Goal: Information Seeking & Learning: Learn about a topic

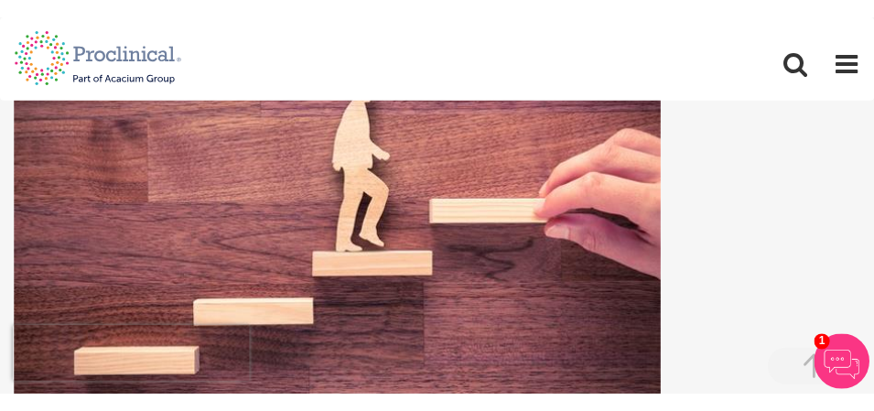
scroll to position [387, 0]
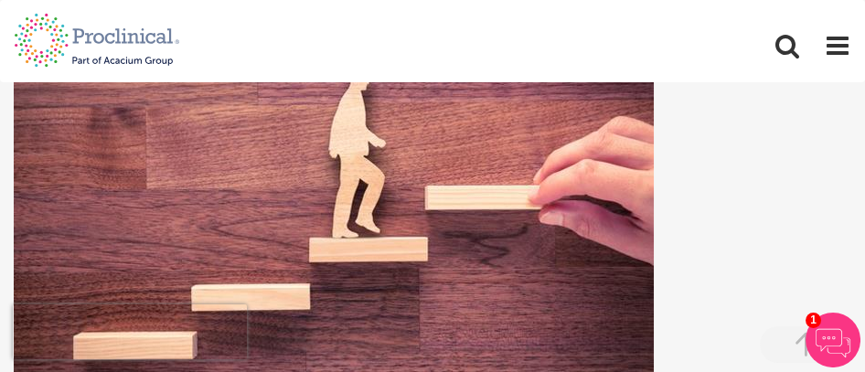
click at [703, 177] on div at bounding box center [433, 221] width 838 height 338
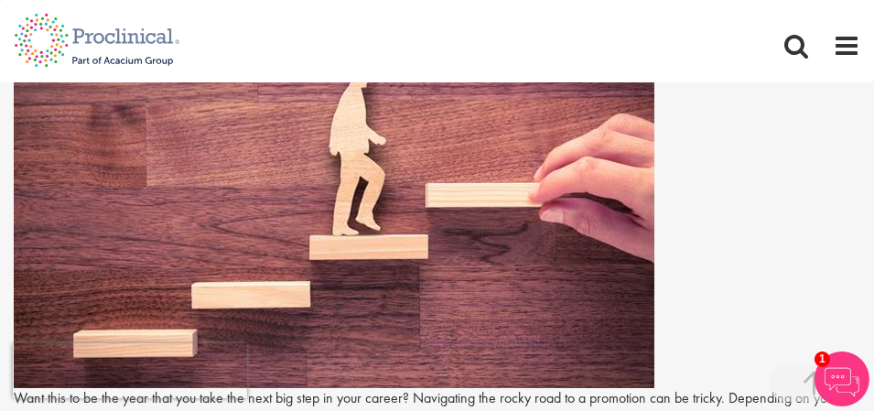
scroll to position [414, 0]
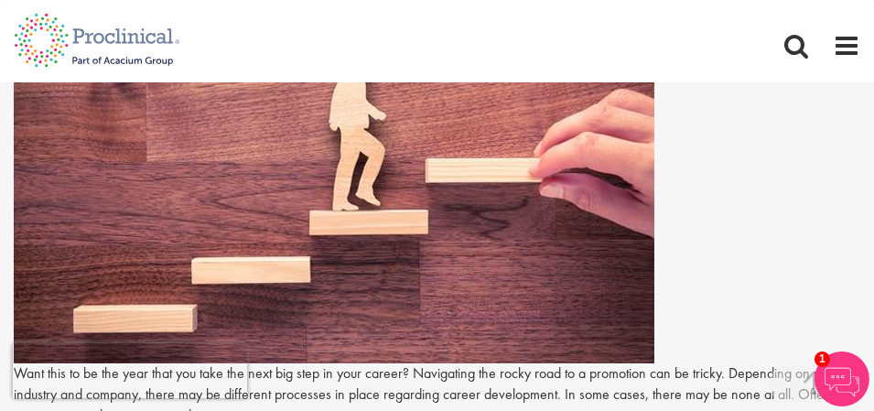
click at [693, 232] on div at bounding box center [437, 194] width 846 height 338
click at [562, 269] on img at bounding box center [334, 194] width 640 height 338
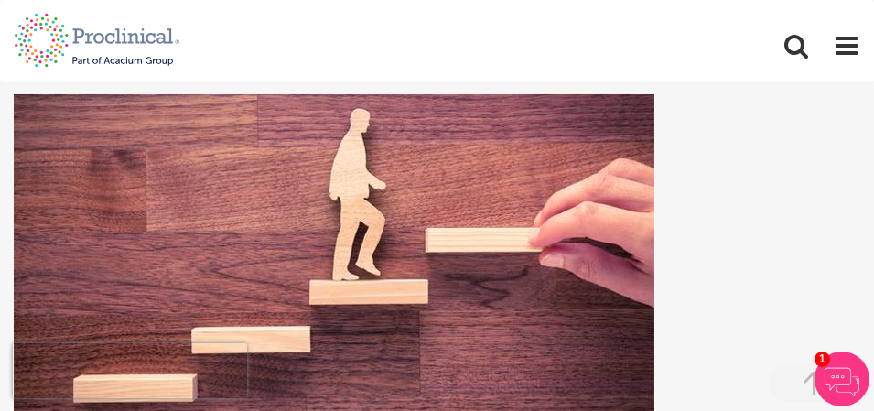
scroll to position [363, 0]
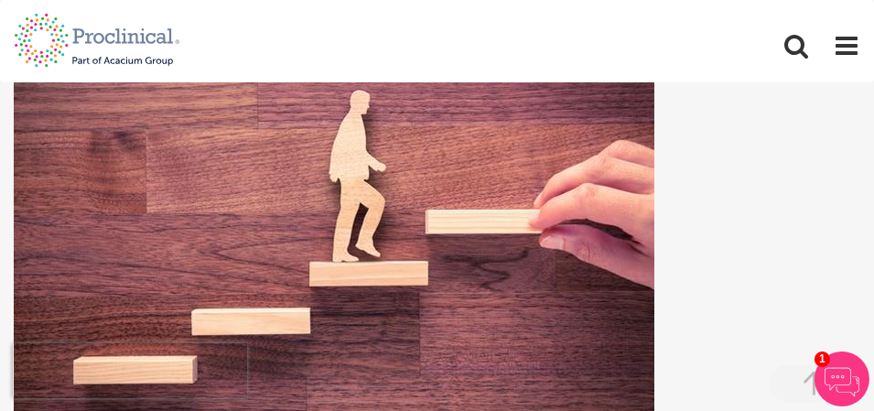
click at [251, 303] on img at bounding box center [334, 245] width 640 height 338
click at [137, 300] on img at bounding box center [334, 245] width 640 height 338
click at [412, 331] on img at bounding box center [334, 245] width 640 height 338
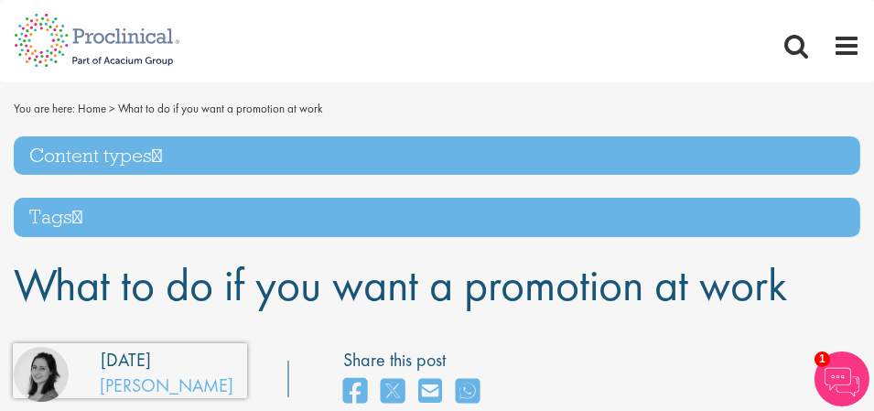
click at [811, 295] on h1 "What to do if you want a promotion at work" at bounding box center [437, 285] width 846 height 50
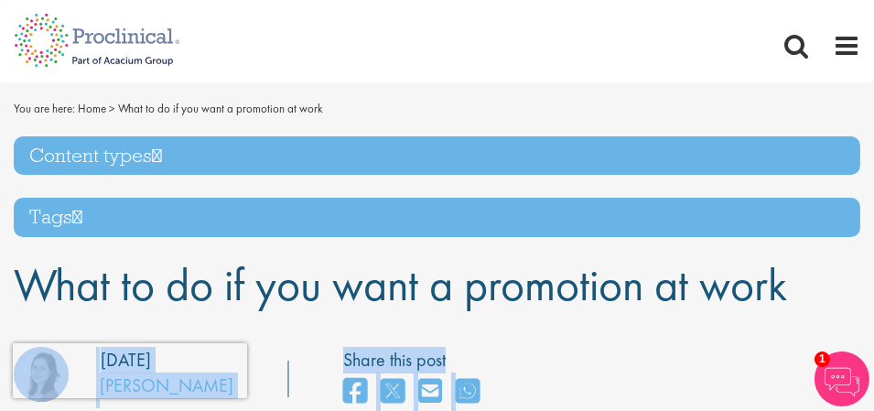
drag, startPoint x: 811, startPoint y: 295, endPoint x: 580, endPoint y: 349, distance: 237.6
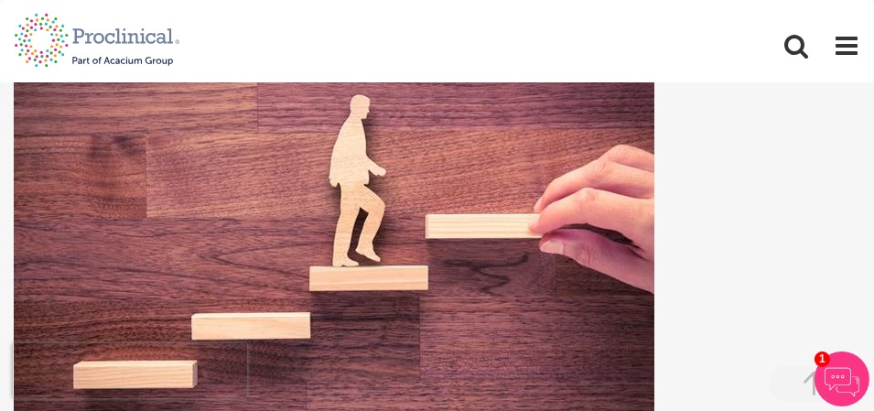
scroll to position [341, 0]
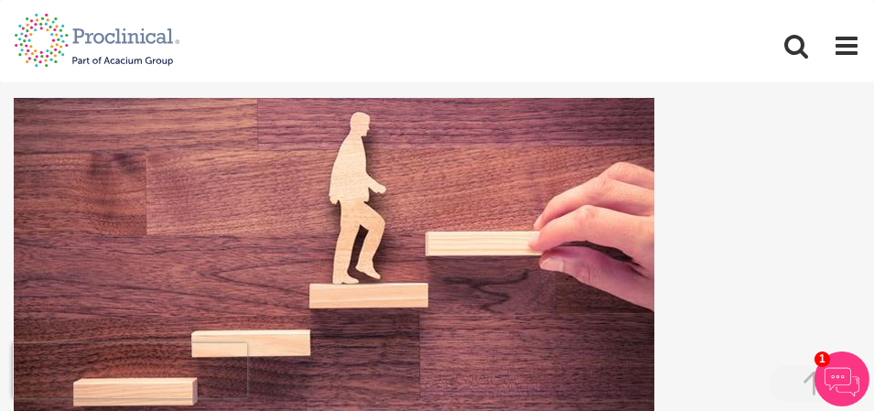
click at [781, 156] on div at bounding box center [437, 267] width 846 height 338
drag, startPoint x: 781, startPoint y: 156, endPoint x: 745, endPoint y: 189, distance: 49.2
click at [745, 189] on div at bounding box center [437, 267] width 846 height 338
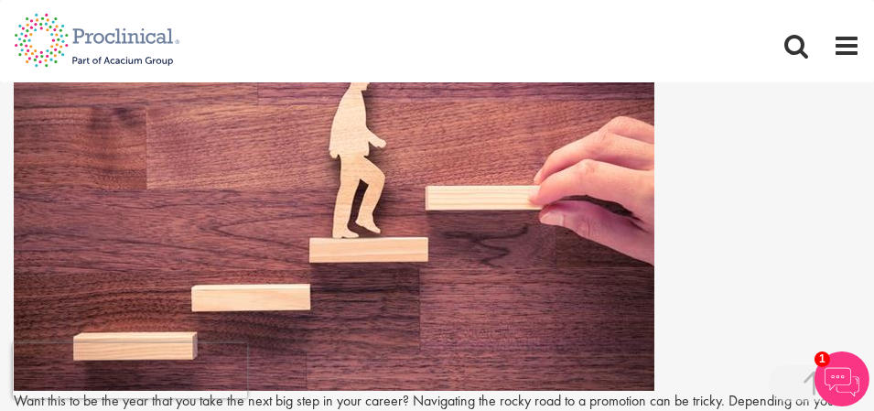
scroll to position [399, 0]
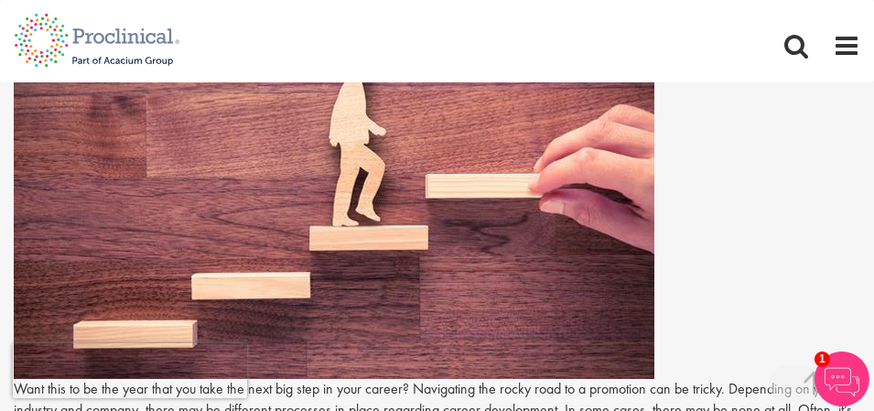
click at [520, 198] on img at bounding box center [334, 209] width 640 height 338
click at [443, 193] on img at bounding box center [334, 209] width 640 height 338
